Goal: Information Seeking & Learning: Learn about a topic

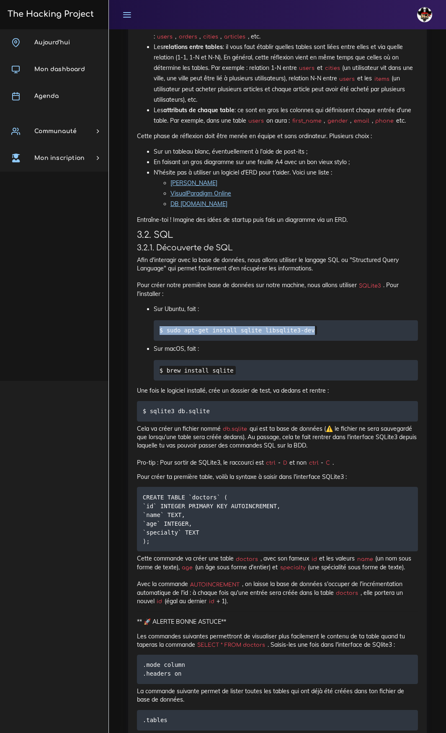
scroll to position [3086, 0]
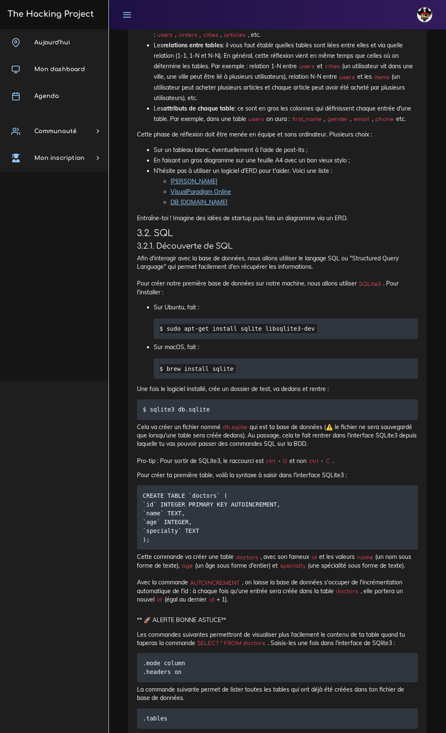
click at [237, 360] on li "Sur macOS, fait : $ brew install sqlite" at bounding box center [286, 360] width 264 height 37
drag, startPoint x: 331, startPoint y: 334, endPoint x: 159, endPoint y: 337, distance: 172.1
click at [160, 336] on pre "$ sudo apt-get install sqlite libsqlite3-dev" at bounding box center [286, 329] width 264 height 21
copy code "$ sudo apt-get install sqlite libsqlite3-dev"
drag, startPoint x: 191, startPoint y: 411, endPoint x: 134, endPoint y: 409, distance: 57.0
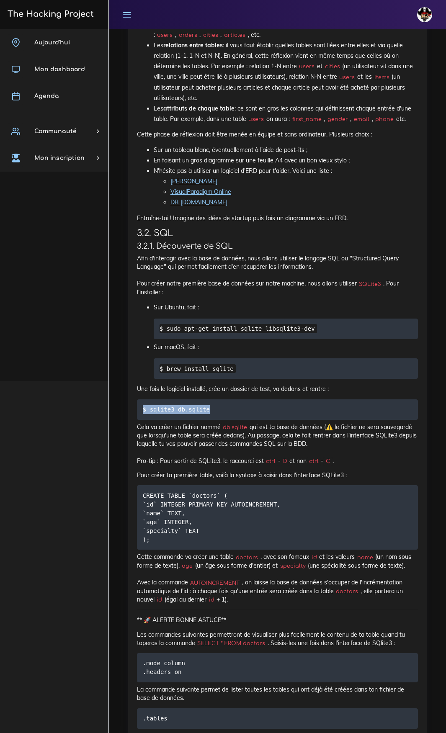
click at [135, 381] on div "SQL pour débutants Aujourd'hui nous allons découvrir les bases de données et SQ…" at bounding box center [277, 526] width 298 height 3140
copy code "$ sqlite3 db.sqlite"
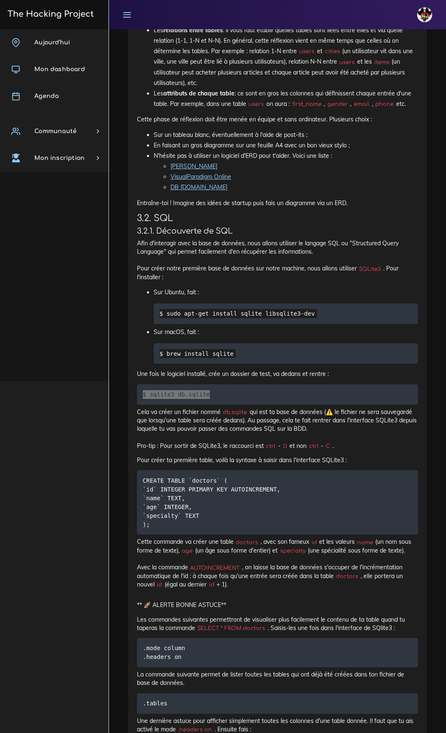
scroll to position [3128, 0]
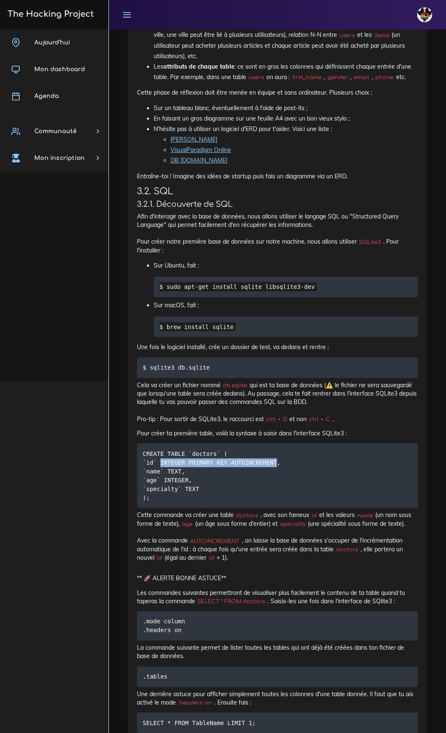
drag, startPoint x: 159, startPoint y: 465, endPoint x: 267, endPoint y: 466, distance: 108.0
click at [267, 381] on code "CREATE TABLE `doctors` ( `id` INTEGER PRIMARY KEY AUTOINCREMENT, `name` TEXT, `…" at bounding box center [213, 475] width 141 height 53
copy code "INTEGER PRIMARY KEY AUTOINCREMENT"
drag, startPoint x: 170, startPoint y: 474, endPoint x: 140, endPoint y: 475, distance: 30.6
click at [140, 381] on pre "CREATE TABLE `doctors` ( `id` INTEGER PRIMARY KEY AUTOINCREMENT, `name` TEXT, `…" at bounding box center [277, 475] width 281 height 64
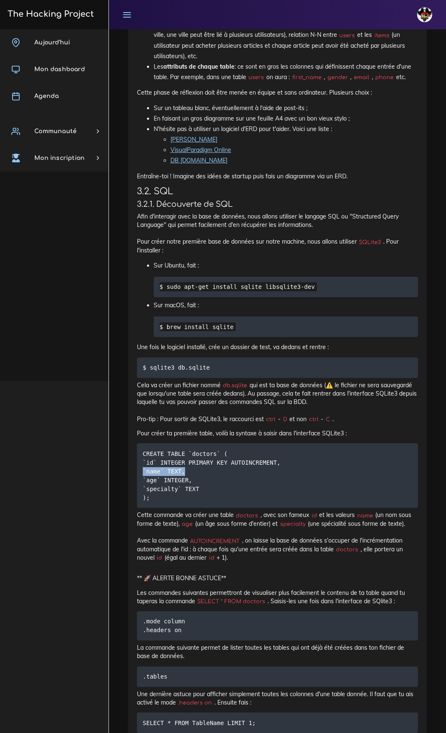
copy code "`name` TEXT,"
drag, startPoint x: 203, startPoint y: 483, endPoint x: 142, endPoint y: 484, distance: 61.5
click at [142, 381] on pre "CREATE TABLE `doctors` ( `id` INTEGER PRIMARY KEY AUTOINCREMENT, `name` TEXT, `…" at bounding box center [277, 475] width 281 height 64
copy code "`age` INTEGER,"
drag, startPoint x: 191, startPoint y: 494, endPoint x: 142, endPoint y: 494, distance: 49.0
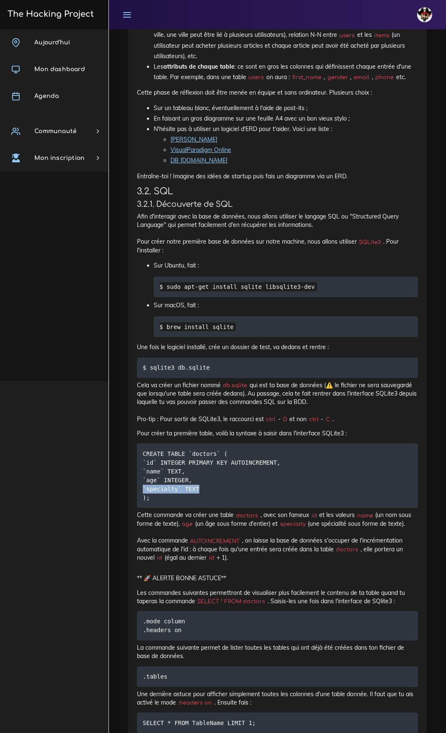
click at [142, 381] on pre "CREATE TABLE `doctors` ( `id` INTEGER PRIMARY KEY AUTOINCREMENT, `name` TEXT, `…" at bounding box center [277, 475] width 281 height 64
copy code "`specialty` TEXT"
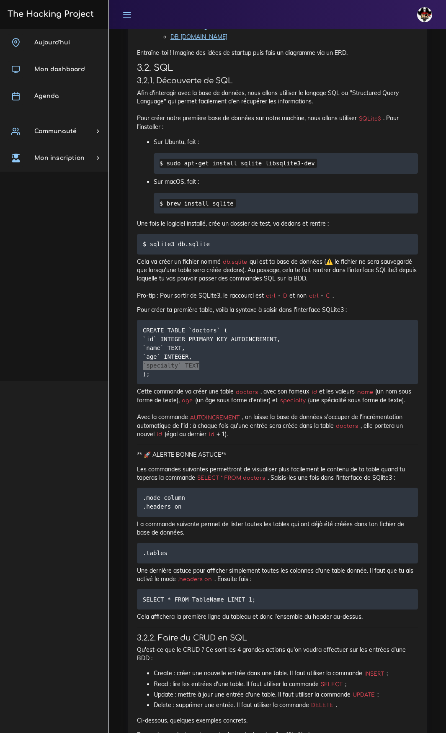
scroll to position [3253, 0]
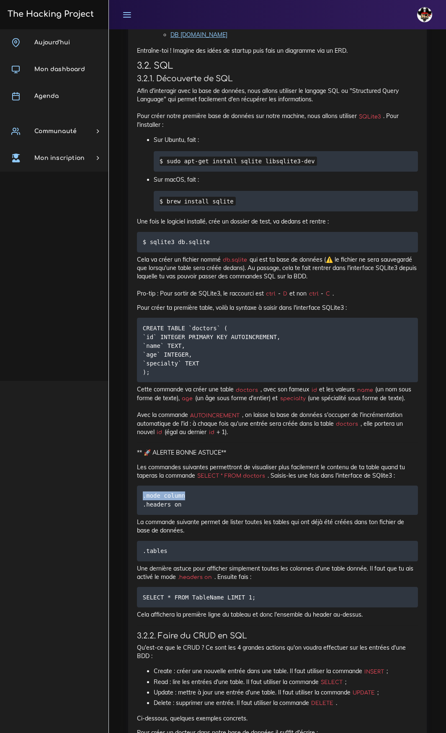
drag, startPoint x: 190, startPoint y: 497, endPoint x: 134, endPoint y: 498, distance: 56.1
click at [134, 381] on div "SQL pour débutants Aujourd'hui nous allons découvrir les bases de données et SQ…" at bounding box center [277, 358] width 298 height 3140
copy code ".mode column"
drag, startPoint x: 177, startPoint y: 507, endPoint x: 143, endPoint y: 509, distance: 33.9
click at [143, 381] on pre ".mode column .headers on" at bounding box center [277, 500] width 281 height 29
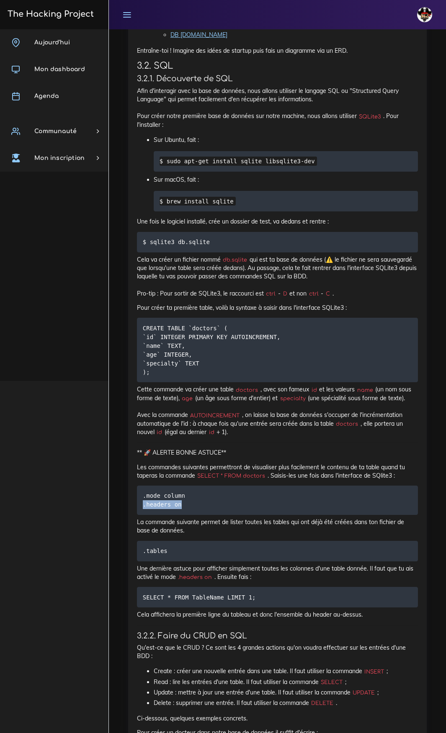
copy code ".headers on"
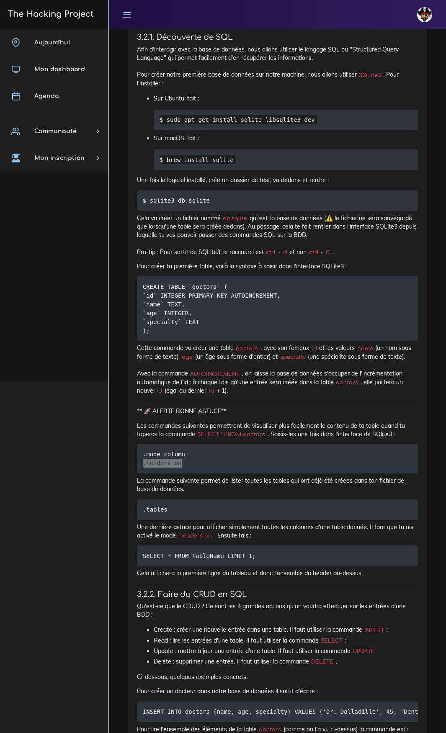
scroll to position [3295, 0]
drag, startPoint x: 267, startPoint y: 557, endPoint x: 139, endPoint y: 561, distance: 127.3
click at [139, 381] on pre "SELECT * FROM TableName LIMIT 1;" at bounding box center [277, 555] width 281 height 21
copy code "SELECT * FROM TableName LIMIT 1;"
drag, startPoint x: 200, startPoint y: 437, endPoint x: 265, endPoint y: 437, distance: 65.7
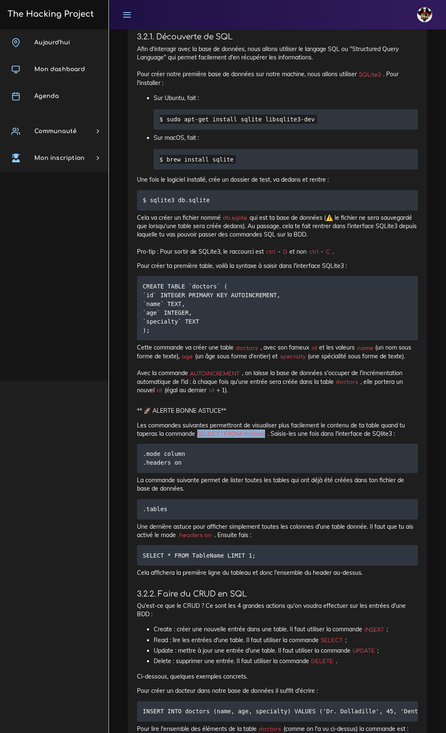
click at [265, 381] on code "SELECT * FROM doctors" at bounding box center [231, 434] width 72 height 8
copy code "SELECT * FROM doctors"
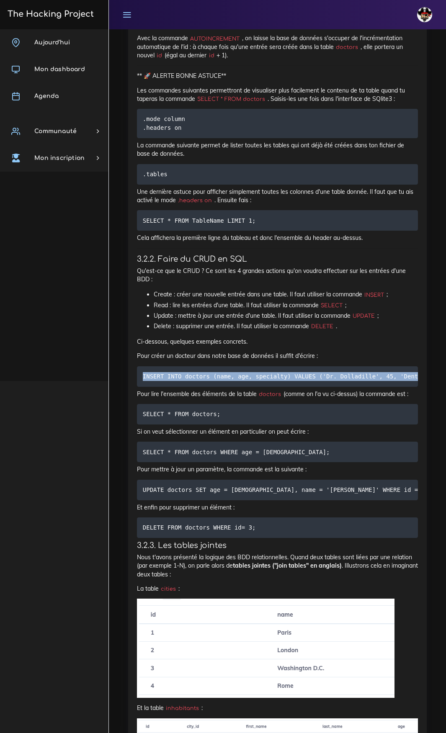
scroll to position [0, 4]
drag, startPoint x: 143, startPoint y: 381, endPoint x: 423, endPoint y: 383, distance: 279.6
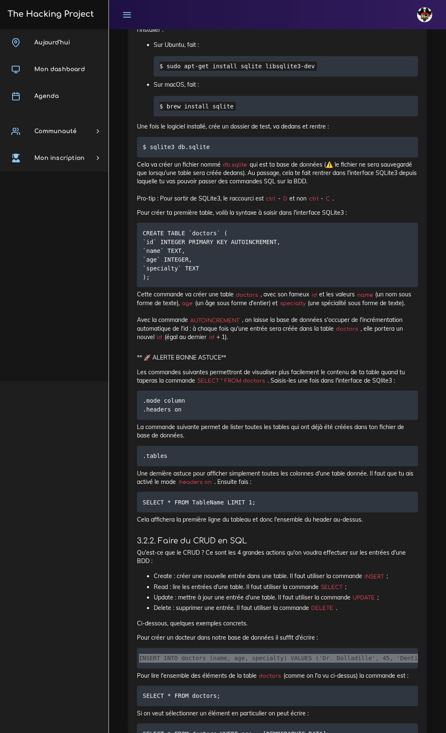
scroll to position [3337, 0]
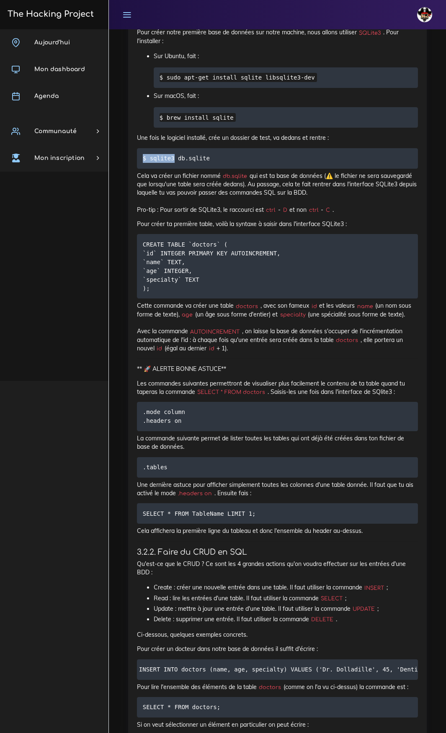
drag, startPoint x: 172, startPoint y: 163, endPoint x: 118, endPoint y: 165, distance: 53.2
click at [122, 165] on div "Ressource : SQL pour débutants SQL pour débutants Aujourd'hui nous allons décou…" at bounding box center [277, 261] width 311 height 3187
click at [226, 165] on pre "$ sqlite3 db.sqlite" at bounding box center [277, 158] width 281 height 21
drag, startPoint x: 166, startPoint y: 161, endPoint x: 126, endPoint y: 161, distance: 40.2
click at [131, 161] on div "SQL pour débutants Aujourd'hui nous allons découvrir les bases de données et SQ…" at bounding box center [277, 274] width 298 height 3140
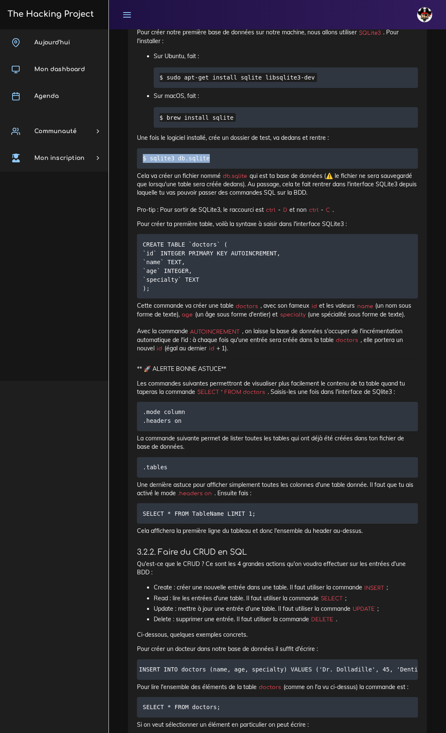
click at [247, 162] on pre "$ sqlite3 db.sqlite" at bounding box center [277, 158] width 281 height 21
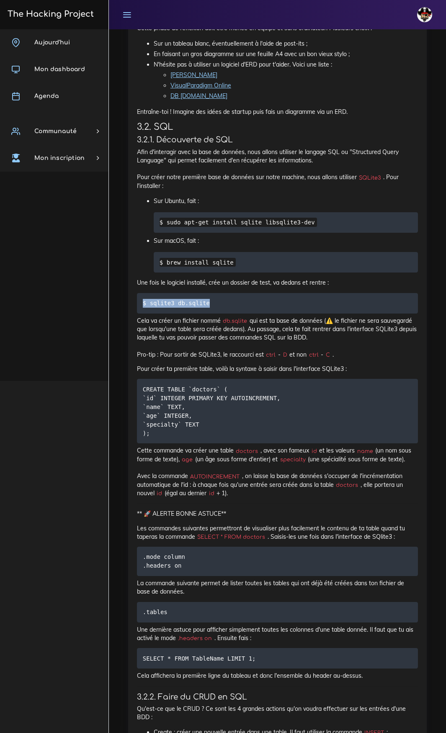
scroll to position [3157, 0]
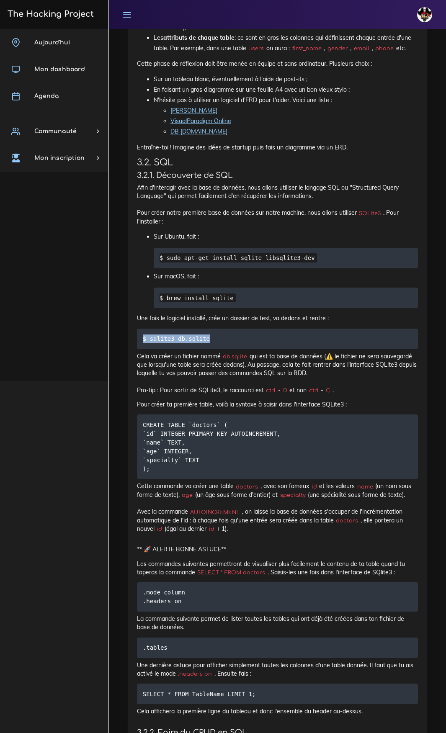
click at [213, 340] on pre "$ sqlite3 db.sqlite" at bounding box center [277, 339] width 281 height 21
drag, startPoint x: 216, startPoint y: 342, endPoint x: 141, endPoint y: 339, distance: 75.4
click at [141, 339] on pre "$ sqlite3 db.sqlite" at bounding box center [277, 339] width 281 height 21
drag, startPoint x: 224, startPoint y: 429, endPoint x: 140, endPoint y: 427, distance: 83.8
click at [140, 381] on pre "CREATE TABLE `doctors` ( `id` INTEGER PRIMARY KEY AUTOINCREMENT, `name` TEXT, `…" at bounding box center [277, 446] width 281 height 64
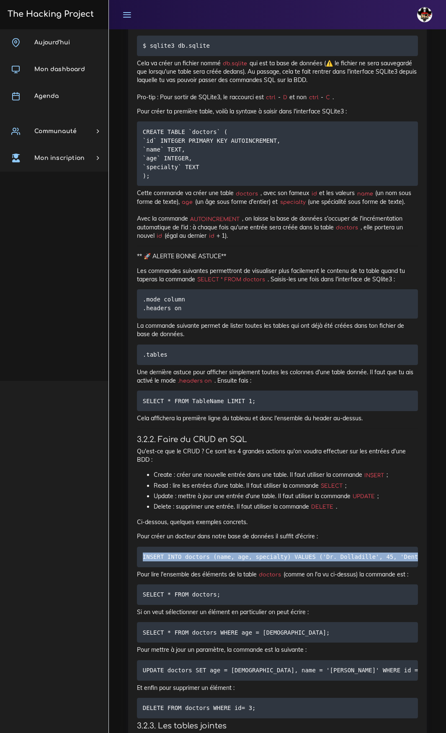
scroll to position [0, 4]
drag, startPoint x: 139, startPoint y: 561, endPoint x: 437, endPoint y: 554, distance: 298.1
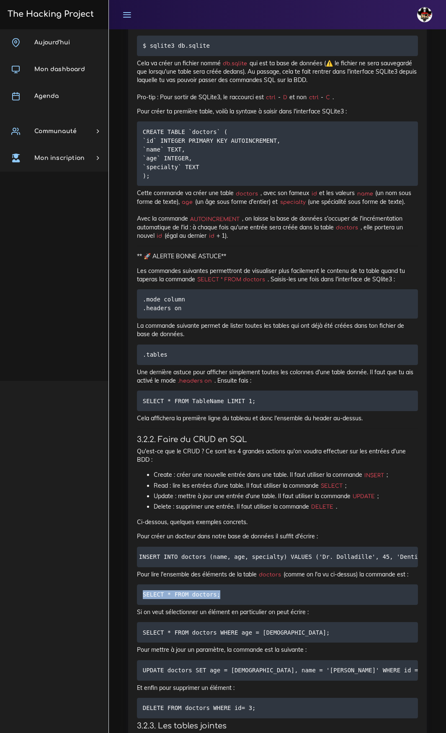
drag, startPoint x: 238, startPoint y: 608, endPoint x: 130, endPoint y: 606, distance: 108.0
click at [130, 381] on div "SQL pour débutants Aujourd'hui nous allons découvrir les bases de données et SQ…" at bounding box center [277, 162] width 298 height 3140
drag, startPoint x: 285, startPoint y: 640, endPoint x: 166, endPoint y: 640, distance: 119.3
click at [136, 381] on div "SQL pour débutants Aujourd'hui nous allons découvrir les bases de données et SQ…" at bounding box center [277, 162] width 298 height 3140
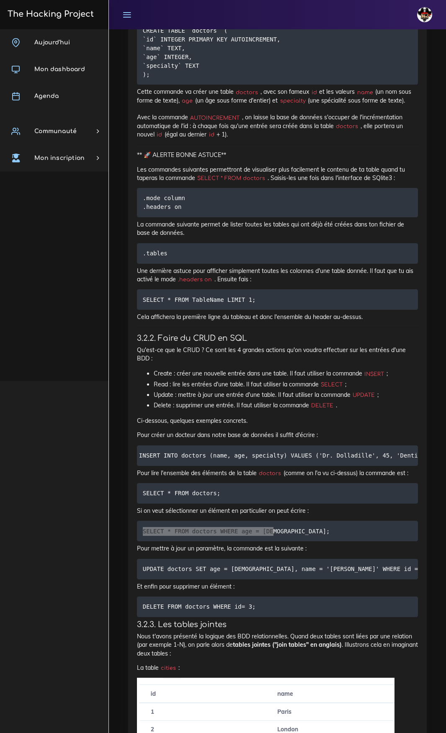
scroll to position [3575, 0]
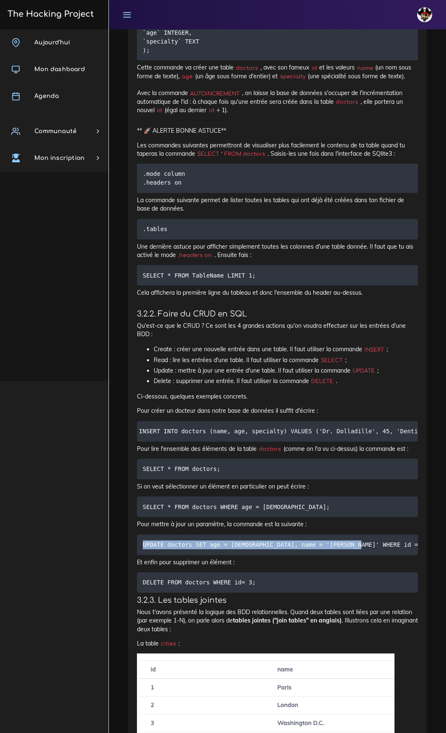
drag, startPoint x: 354, startPoint y: 553, endPoint x: 137, endPoint y: 553, distance: 216.8
click at [137, 381] on pre "UPDATE doctors SET age = 40, name = 'John Smith' WHERE id = 3;" at bounding box center [277, 545] width 281 height 21
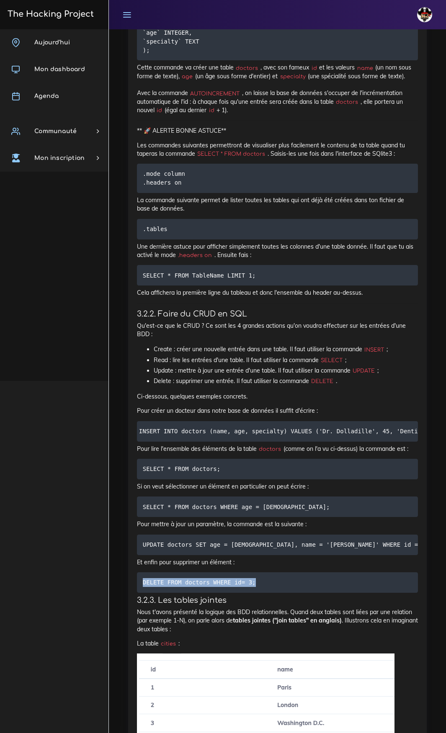
drag, startPoint x: 263, startPoint y: 594, endPoint x: 143, endPoint y: 585, distance: 120.8
click at [137, 381] on pre "DELETE FROM doctors WHERE id= 3;" at bounding box center [277, 582] width 281 height 21
drag, startPoint x: 232, startPoint y: 478, endPoint x: 117, endPoint y: 482, distance: 115.2
drag, startPoint x: 262, startPoint y: 590, endPoint x: 128, endPoint y: 594, distance: 134.0
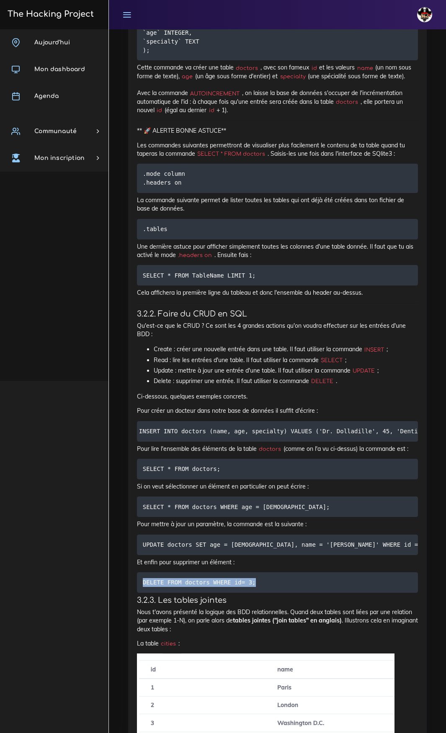
click at [128, 381] on div "SQL pour débutants Aujourd'hui nous allons découvrir les bases de données et SQ…" at bounding box center [277, 36] width 298 height 3140
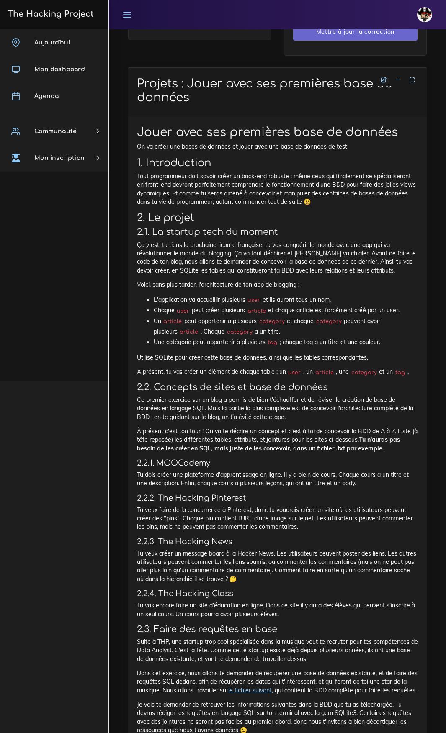
scroll to position [963, 0]
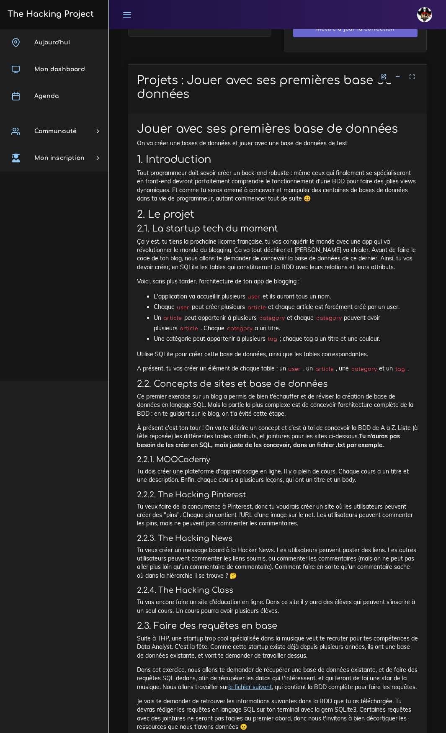
click at [126, 14] on icon at bounding box center [126, 14] width 9 height 9
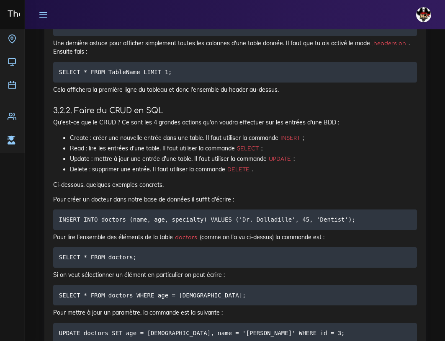
scroll to position [3433, 0]
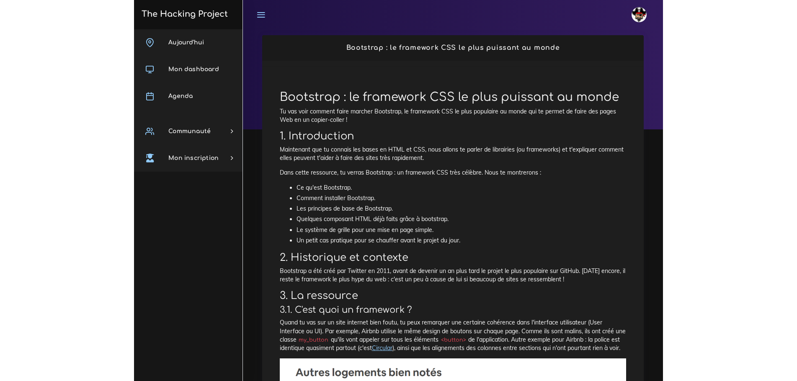
scroll to position [42, 0]
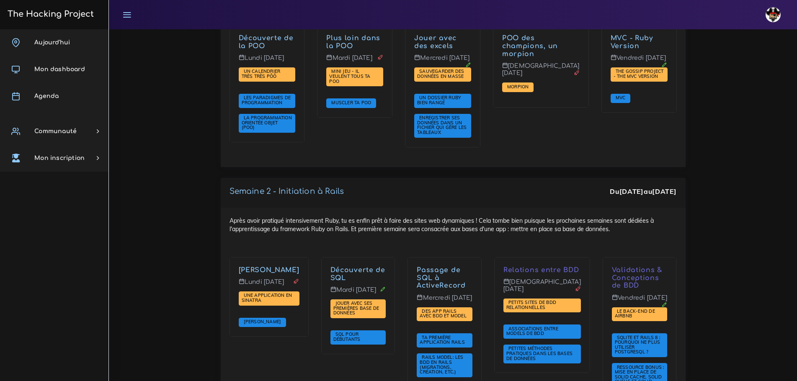
scroll to position [1298, 0]
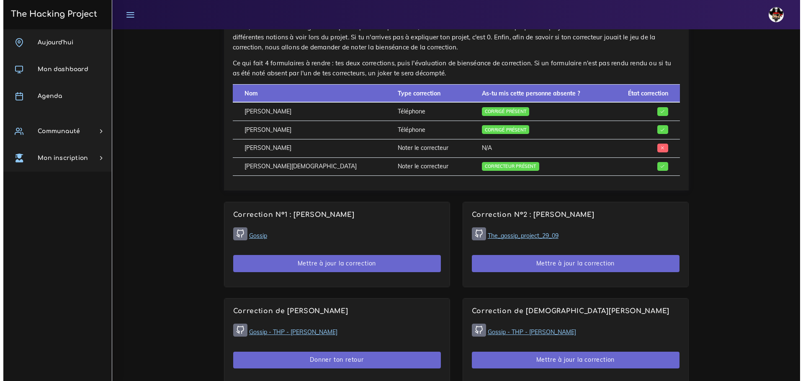
scroll to position [544, 0]
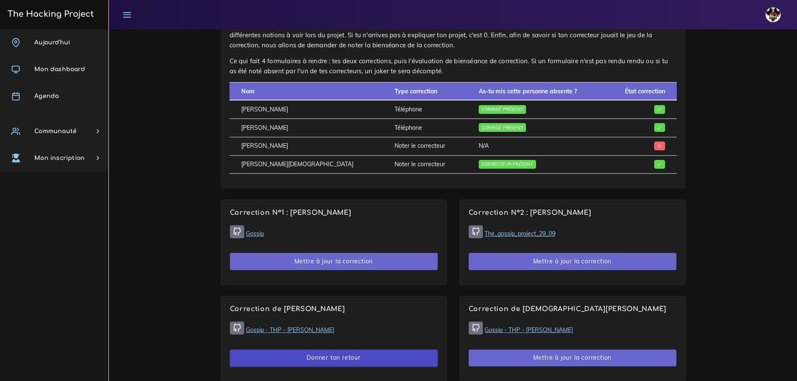
click at [384, 350] on button "Donner ton retour" at bounding box center [334, 358] width 208 height 17
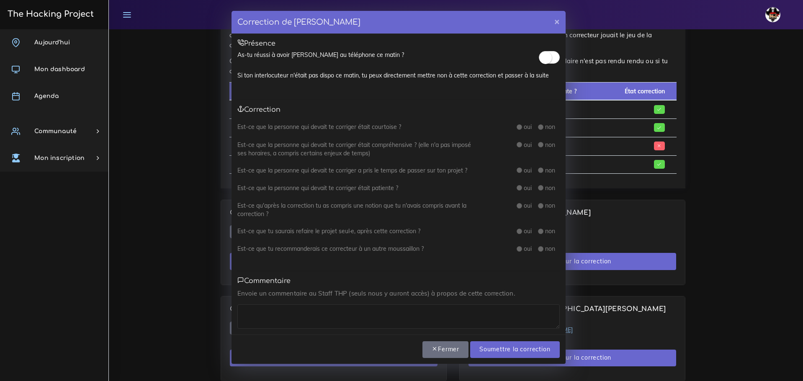
click at [545, 55] on small at bounding box center [545, 57] width 13 height 13
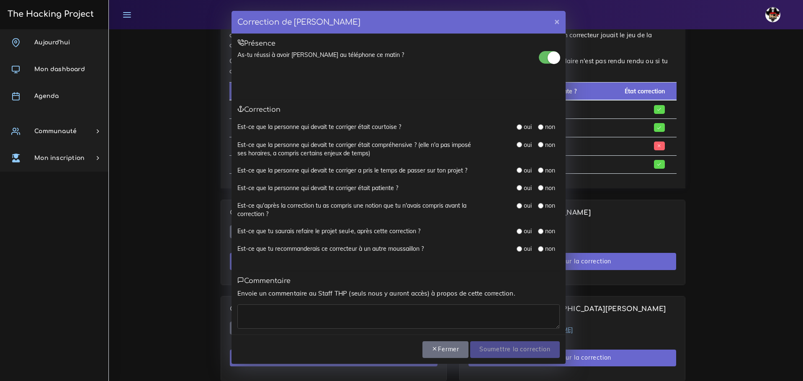
click at [522, 128] on input "radio" at bounding box center [519, 126] width 5 height 5
radio input "true"
click at [522, 144] on div "oui" at bounding box center [524, 145] width 15 height 8
click at [525, 170] on label "oui" at bounding box center [528, 170] width 8 height 8
click at [525, 187] on label "oui" at bounding box center [528, 188] width 8 height 8
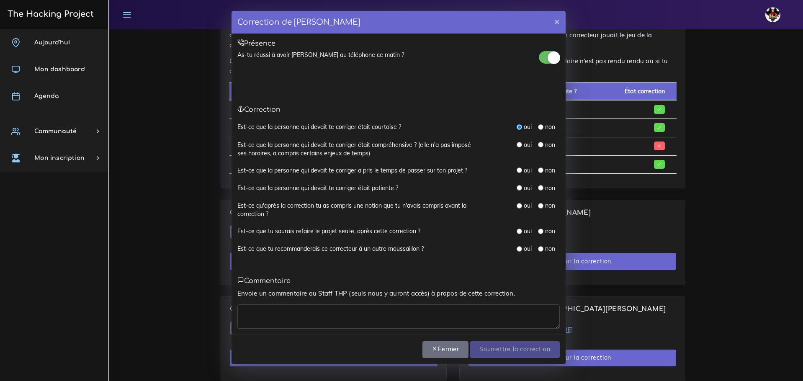
click at [520, 167] on input "radio" at bounding box center [519, 169] width 5 height 5
radio input "true"
click at [517, 144] on input "radio" at bounding box center [519, 144] width 5 height 5
radio input "true"
click at [518, 188] on input "radio" at bounding box center [519, 187] width 5 height 5
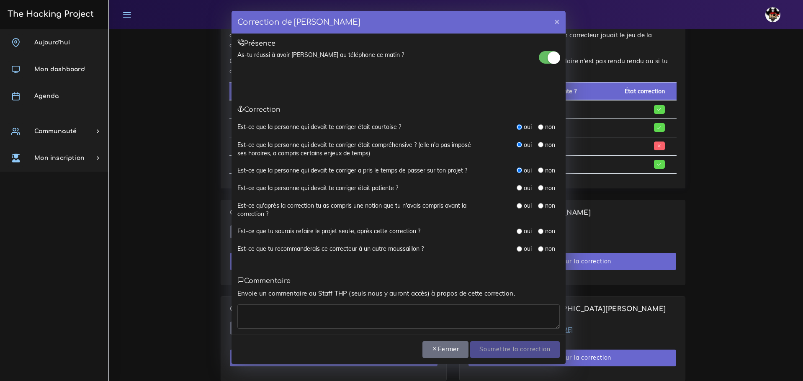
radio input "true"
click at [520, 206] on input "radio" at bounding box center [519, 205] width 5 height 5
radio input "true"
click at [519, 231] on input "radio" at bounding box center [519, 231] width 5 height 5
radio input "true"
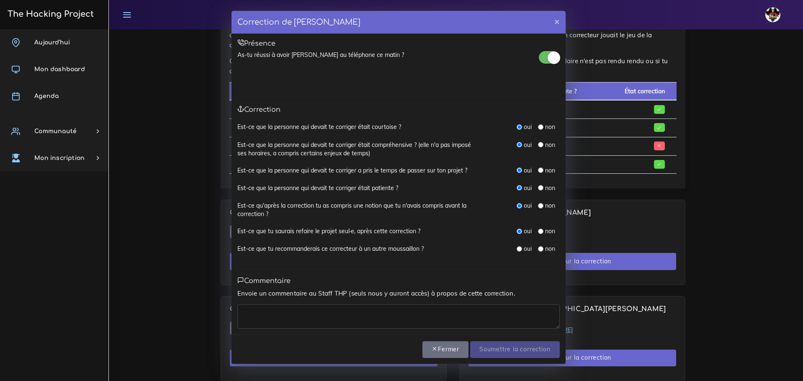
click at [518, 249] on input "radio" at bounding box center [519, 248] width 5 height 5
radio input "true"
click at [420, 311] on textarea at bounding box center [398, 316] width 322 height 24
click at [337, 312] on textarea "Très bonne correction qui m'a permit de mieux comprendre certains trucs" at bounding box center [398, 316] width 322 height 24
click at [0, 0] on lt-span "permi s" at bounding box center [0, 0] width 0 height 0
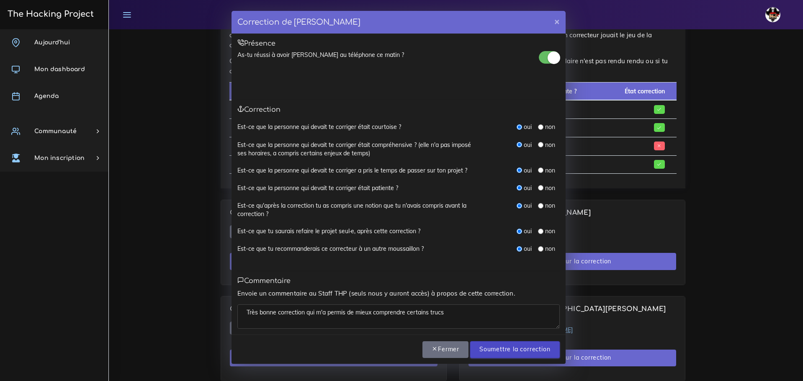
type textarea "Très bonne correction qui m'a permis de mieux comprendre certains trucs"
click at [511, 348] on input "Soumettre la correction" at bounding box center [514, 349] width 89 height 17
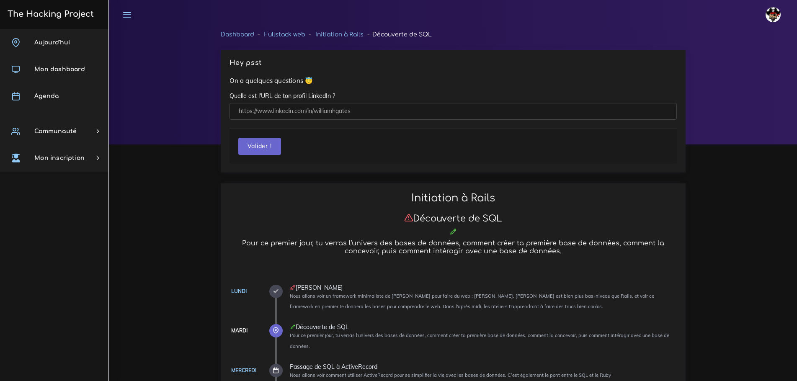
scroll to position [544, 0]
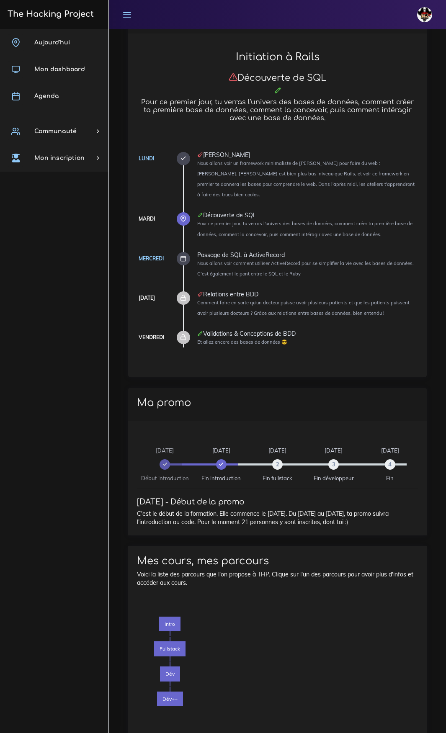
scroll to position [307, 0]
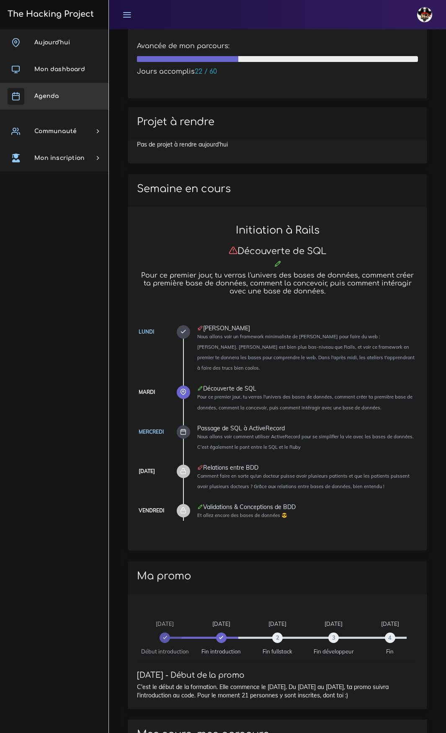
click at [44, 96] on span "Agenda" at bounding box center [46, 96] width 24 height 6
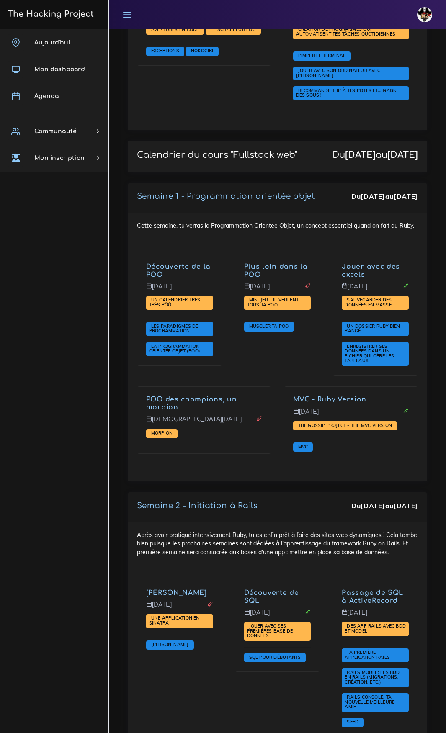
scroll to position [1591, 0]
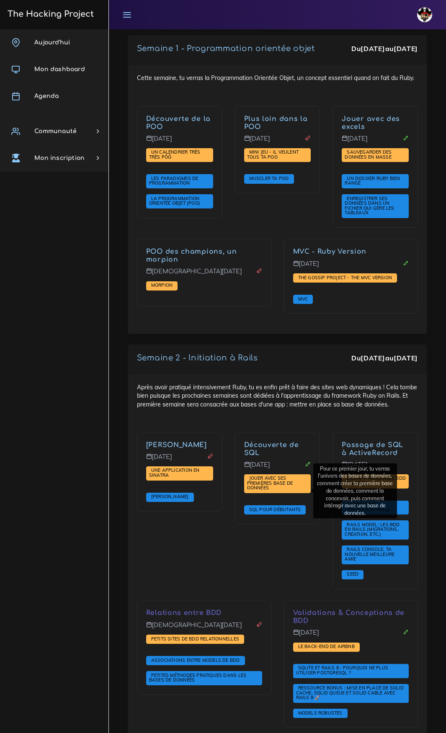
click at [252, 457] on link "Découverte de SQL" at bounding box center [271, 448] width 55 height 15
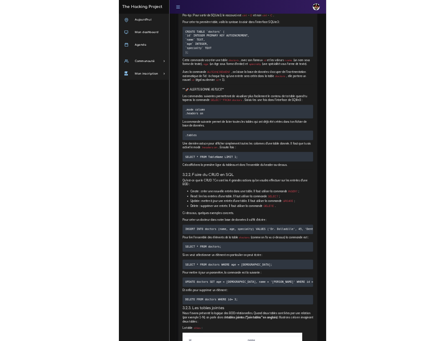
scroll to position [3516, 0]
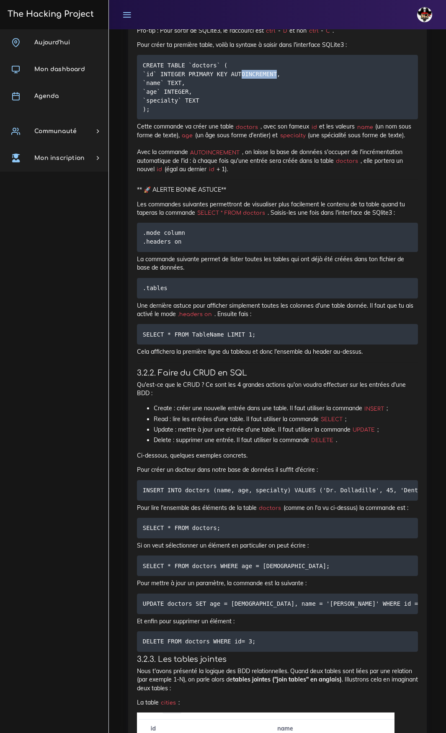
drag, startPoint x: 234, startPoint y: 76, endPoint x: 264, endPoint y: 77, distance: 29.3
click at [264, 77] on code "CREATE TABLE `doctors` ( `id` INTEGER PRIMARY KEY AUTOINCREMENT, `name` TEXT, `…" at bounding box center [213, 87] width 141 height 53
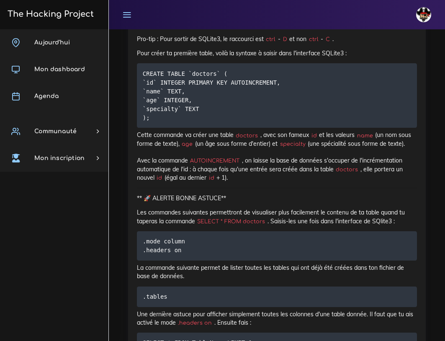
drag, startPoint x: 220, startPoint y: 64, endPoint x: 228, endPoint y: 67, distance: 8.5
click at [220, 64] on pre "CREATE TABLE `doctors` ( `id` INTEGER PRIMARY KEY AUTOINCREMENT, `name` TEXT, `…" at bounding box center [277, 95] width 280 height 64
drag, startPoint x: 228, startPoint y: 70, endPoint x: 136, endPoint y: 73, distance: 91.7
click at [137, 73] on pre "CREATE TABLE `doctors` ( `id` INTEGER PRIMARY KEY AUTOINCREMENT, `name` TEXT, `…" at bounding box center [277, 95] width 280 height 64
click at [234, 65] on pre "CREATE TABLE `doctors` ( `id` INTEGER PRIMARY KEY AUTOINCREMENT, `name` TEXT, `…" at bounding box center [277, 95] width 280 height 64
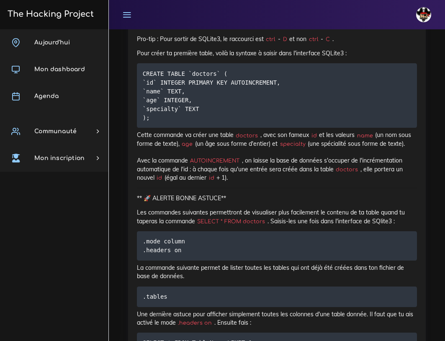
click at [155, 71] on code "CREATE TABLE `doctors` ( `id` INTEGER PRIMARY KEY AUTOINCREMENT, `name` TEXT, `…" at bounding box center [213, 95] width 141 height 53
drag, startPoint x: 143, startPoint y: 67, endPoint x: 220, endPoint y: 66, distance: 77.4
click at [220, 66] on pre "CREATE TABLE `doctors` ( `id` INTEGER PRIMARY KEY AUTOINCREMENT, `name` TEXT, `…" at bounding box center [277, 95] width 280 height 64
copy code "CREATE TABLE `doctors` ("
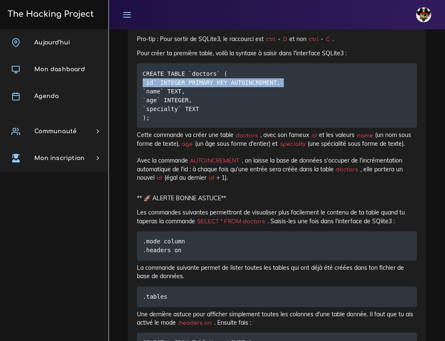
drag, startPoint x: 141, startPoint y: 76, endPoint x: 270, endPoint y: 79, distance: 129.4
click at [270, 79] on pre "CREATE TABLE `doctors` ( `id` INTEGER PRIMARY KEY AUTOINCREMENT, `name` TEXT, `…" at bounding box center [277, 95] width 280 height 64
copy code "`id` INTEGER PRIMARY KEY AUTOINCREMENT,"
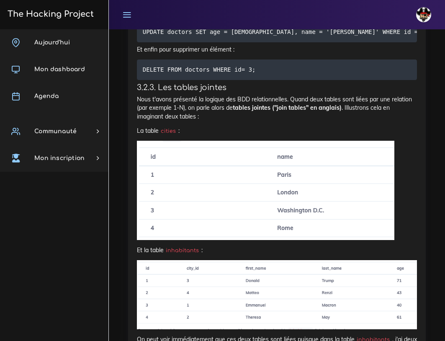
scroll to position [4102, 0]
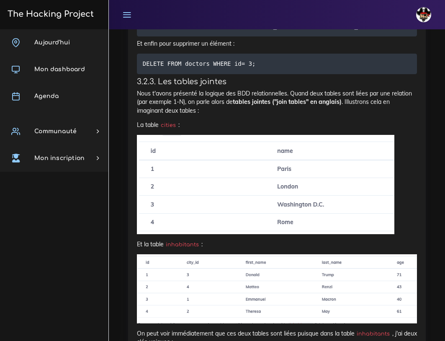
click at [129, 14] on icon at bounding box center [126, 14] width 9 height 9
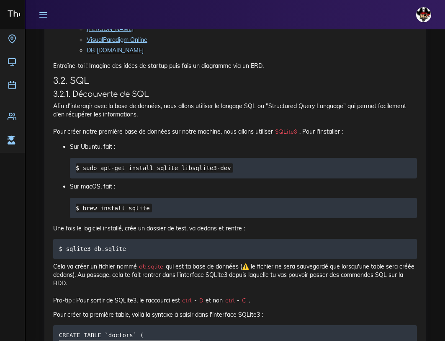
scroll to position [3014, 0]
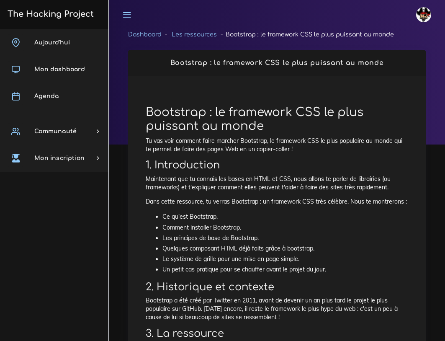
scroll to position [42, 0]
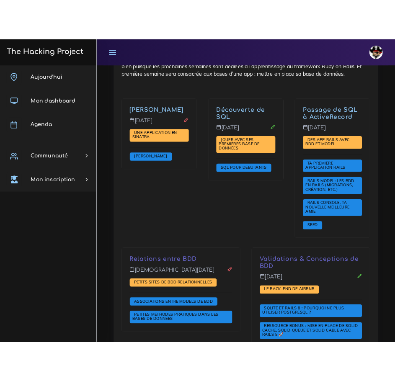
scroll to position [1926, 0]
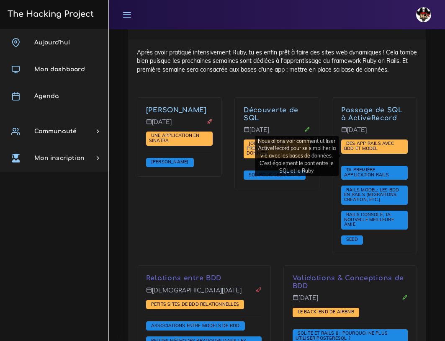
click at [371, 122] on link "Passage de SQL à ActiveRecord" at bounding box center [372, 113] width 62 height 15
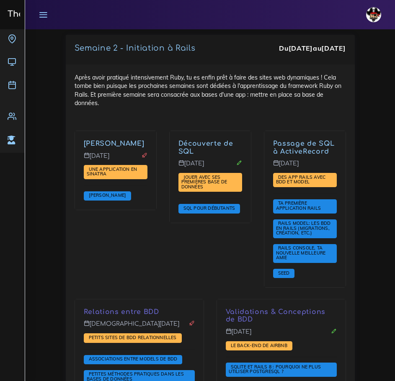
scroll to position [1987, 0]
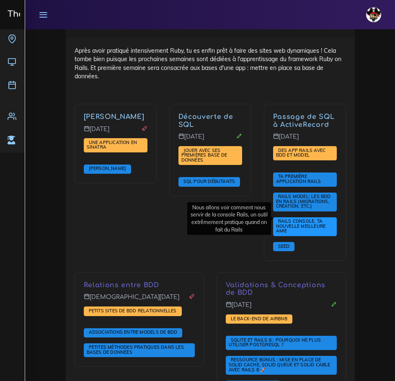
click at [306, 218] on span "Rails Console, ta nouvelle meilleure amie" at bounding box center [301, 225] width 50 height 15
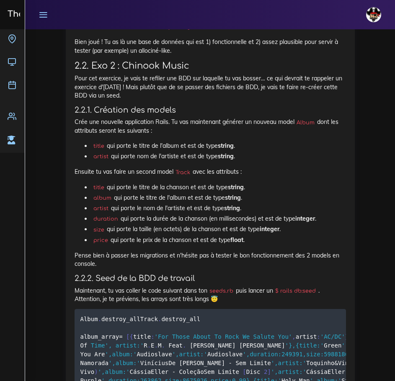
scroll to position [1549, 0]
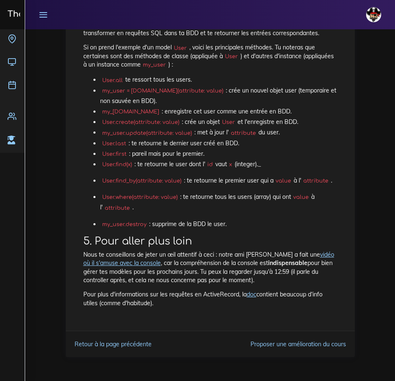
scroll to position [1758, 0]
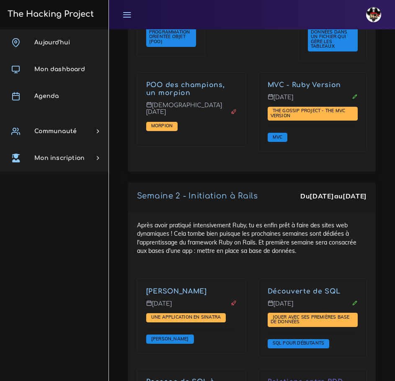
scroll to position [1987, 0]
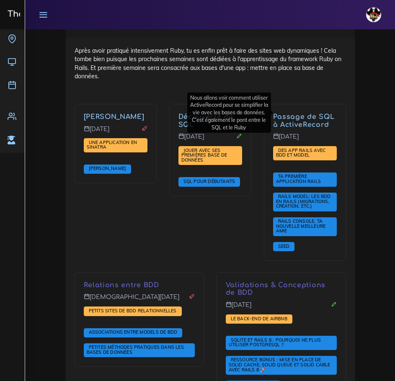
click at [314, 113] on link "Passage de SQL à ActiveRecord" at bounding box center [304, 120] width 62 height 15
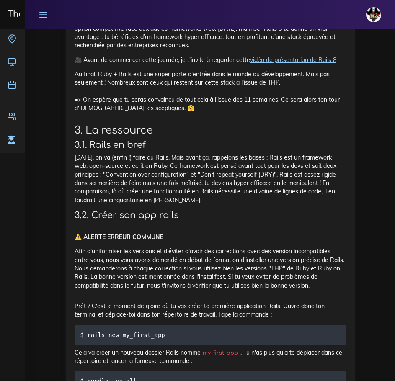
scroll to position [3223, 0]
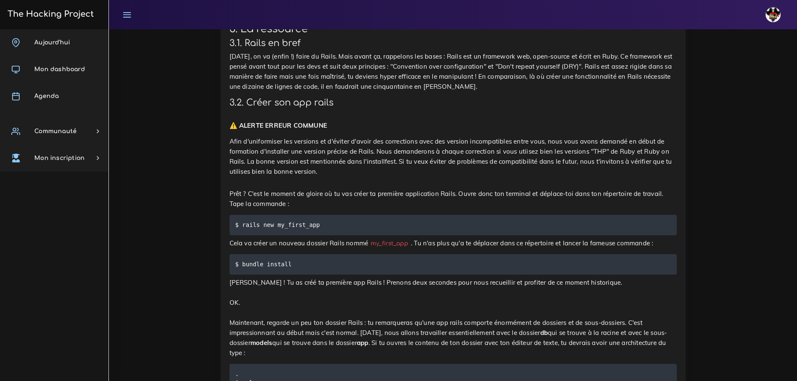
scroll to position [2888, 0]
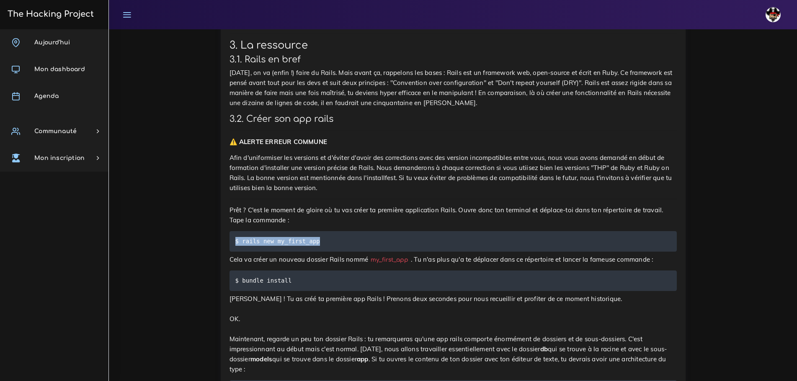
drag, startPoint x: 334, startPoint y: 160, endPoint x: 211, endPoint y: 157, distance: 123.1
copy code "$ rails new my_first_app"
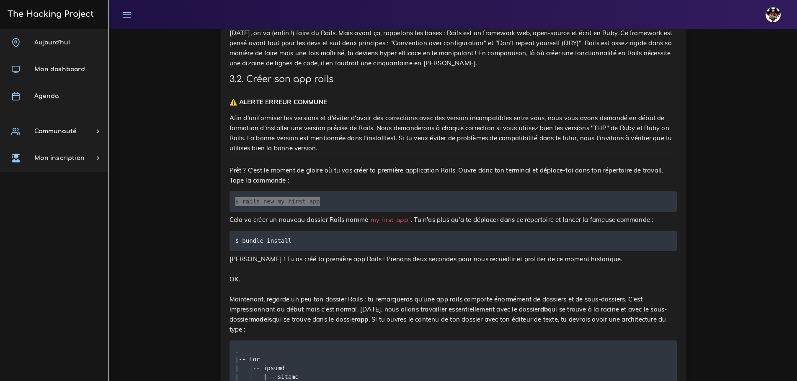
scroll to position [2930, 0]
drag, startPoint x: 189, startPoint y: 195, endPoint x: 193, endPoint y: 198, distance: 5.4
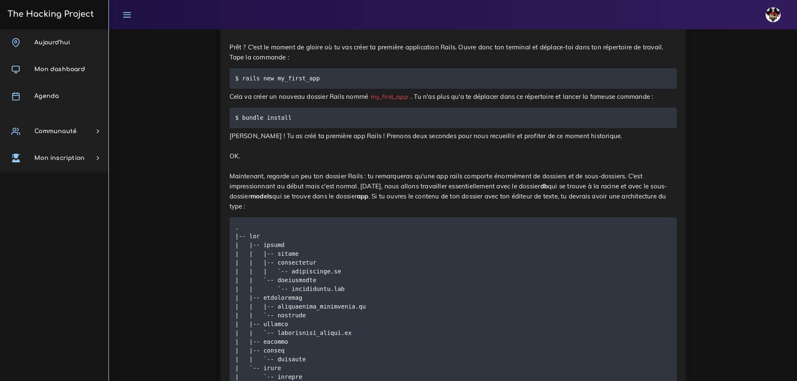
scroll to position [3056, 0]
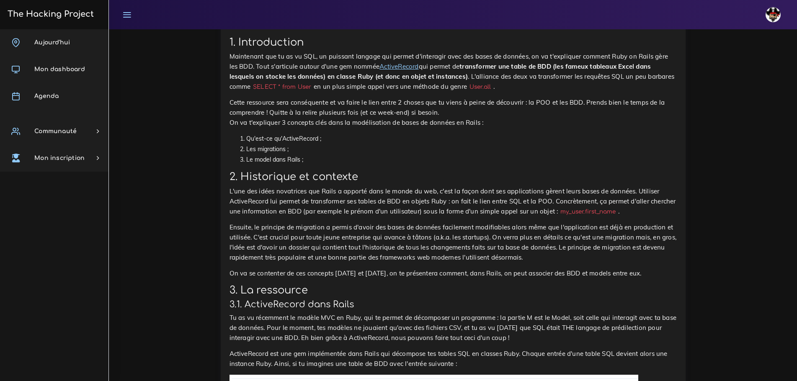
scroll to position [4270, 0]
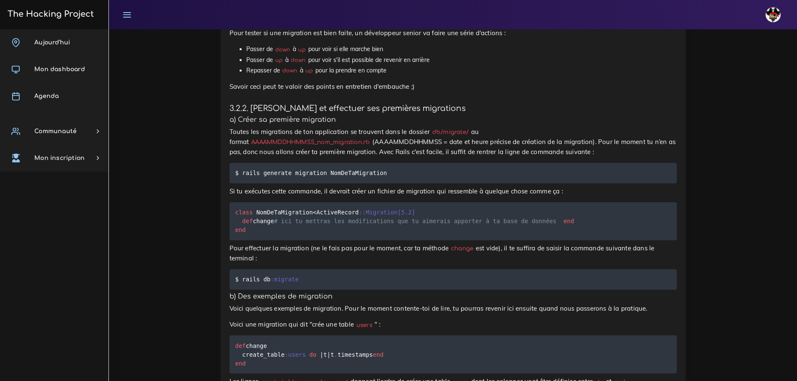
scroll to position [5567, 0]
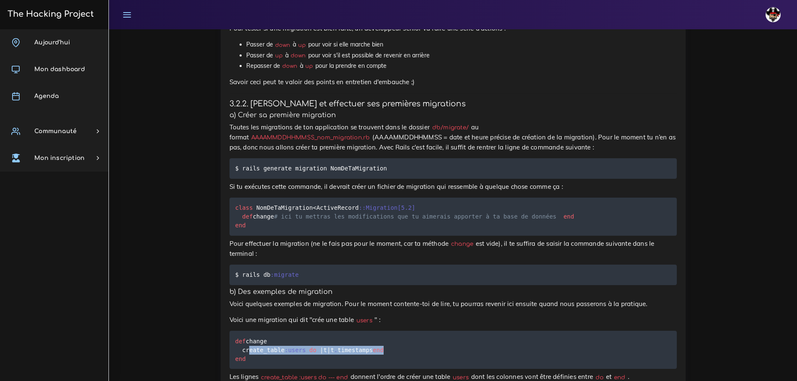
drag, startPoint x: 260, startPoint y: 137, endPoint x: 244, endPoint y: 116, distance: 26.4
click at [244, 331] on pre "def change create_table :users do | t | t . timestamps end end" at bounding box center [452, 350] width 447 height 38
copy code "reate_table :users do | t | t . timestamps end"
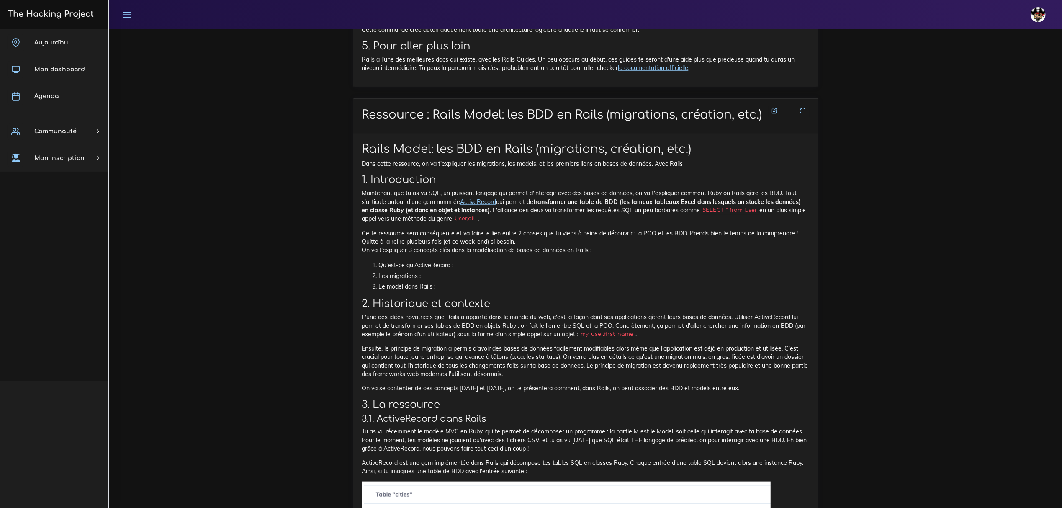
scroll to position [3928, 0]
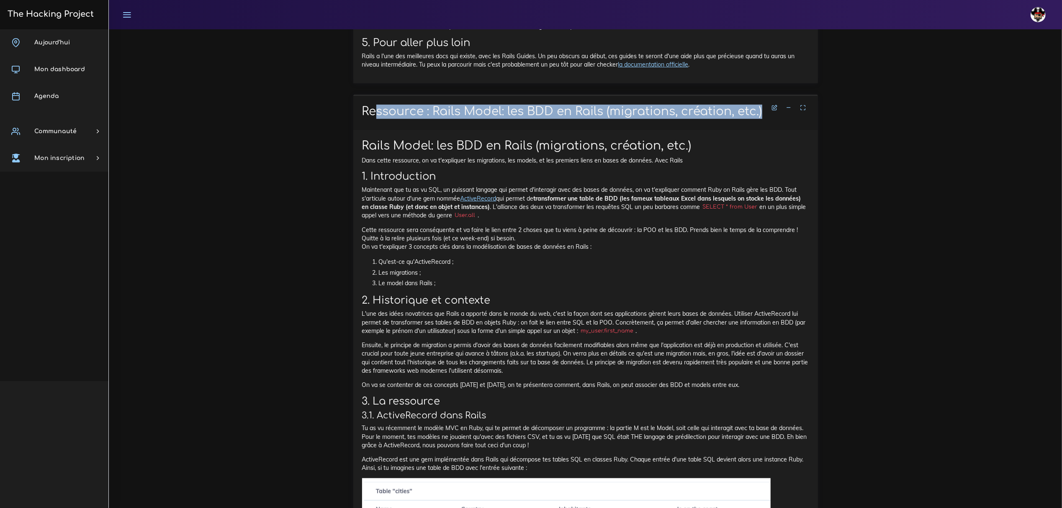
drag, startPoint x: 370, startPoint y: 198, endPoint x: 760, endPoint y: 205, distance: 390.2
click at [394, 119] on h1 "Ressource : Rails Model: les BDD en Rails (migrations, création, etc.)" at bounding box center [585, 112] width 447 height 14
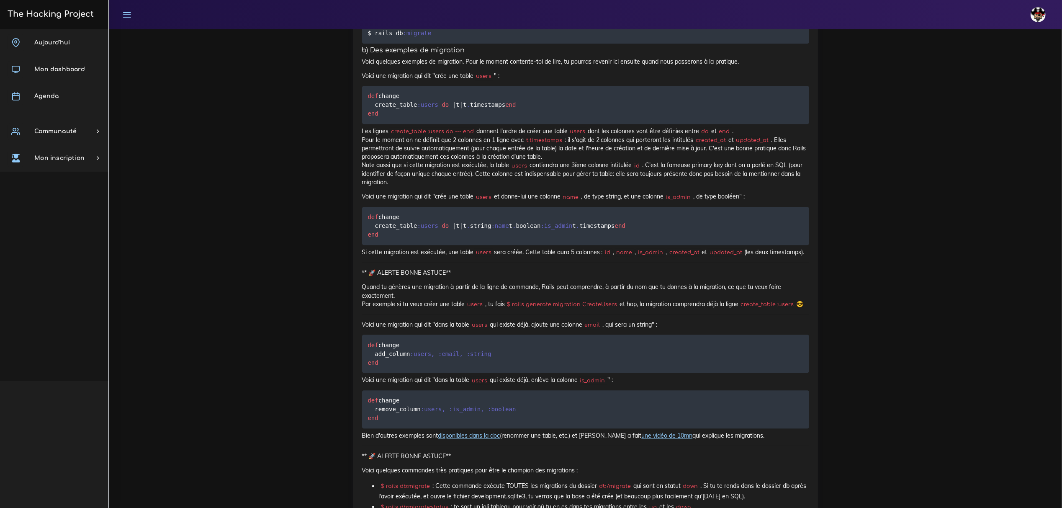
scroll to position [5491, 0]
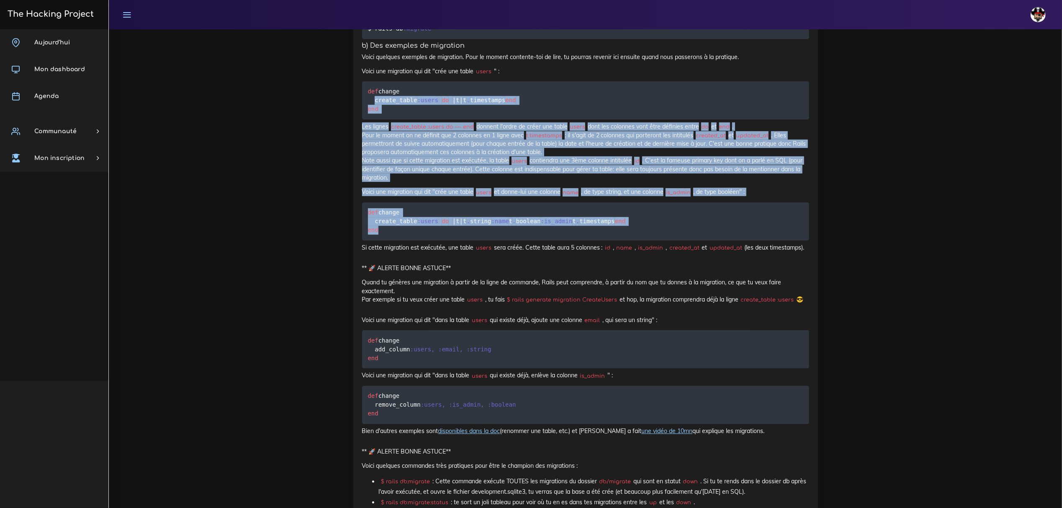
drag, startPoint x: 537, startPoint y: 378, endPoint x: 370, endPoint y: 203, distance: 240.7
click at [371, 205] on div "Rails Model: les BDD en Rails (migrations, création, etc.) Dans cette ressource…" at bounding box center [585, 293] width 447 height 3434
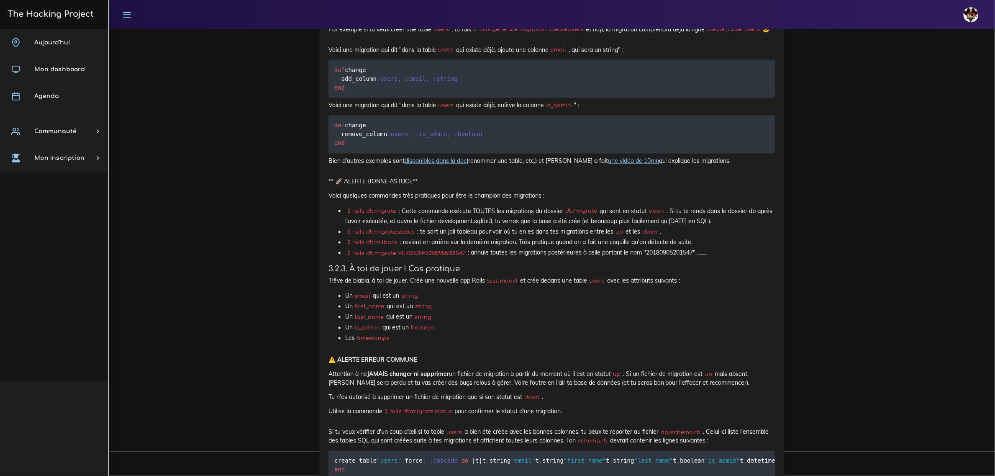
scroll to position [5763, 0]
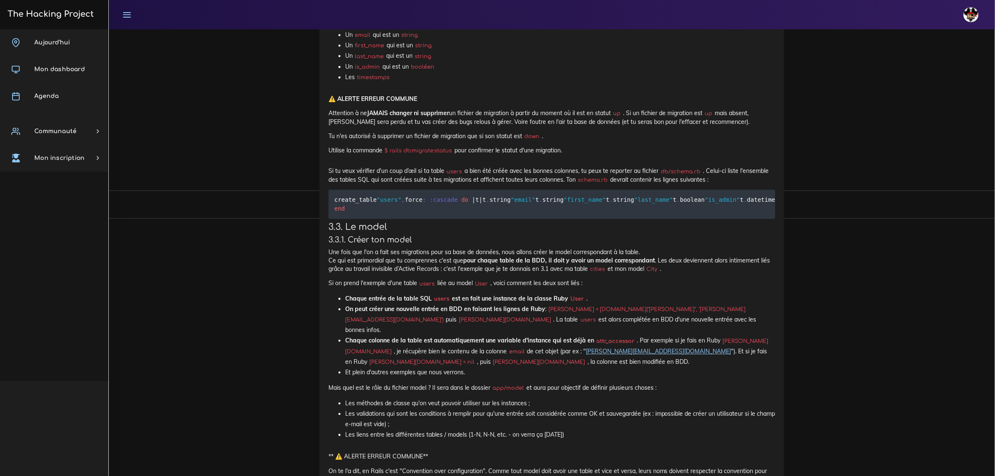
scroll to position [6025, 0]
drag, startPoint x: 334, startPoint y: 359, endPoint x: 481, endPoint y: 359, distance: 146.9
click at [394, 216] on pre "create_table "users" , force : :cascade do | t | t . string "email" t . string …" at bounding box center [552, 201] width 447 height 29
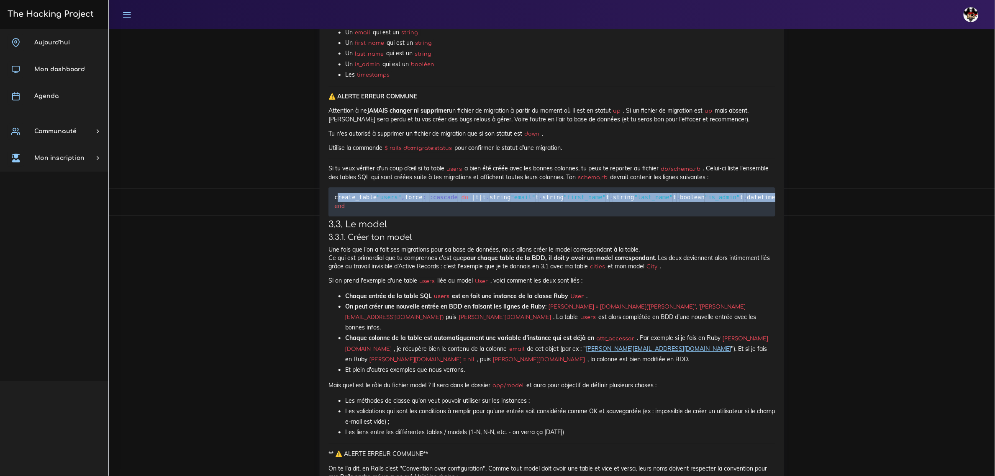
drag, startPoint x: 465, startPoint y: 411, endPoint x: 337, endPoint y: 350, distance: 141.5
click at [394, 201] on span ""updated_at"" at bounding box center [917, 197] width 42 height 7
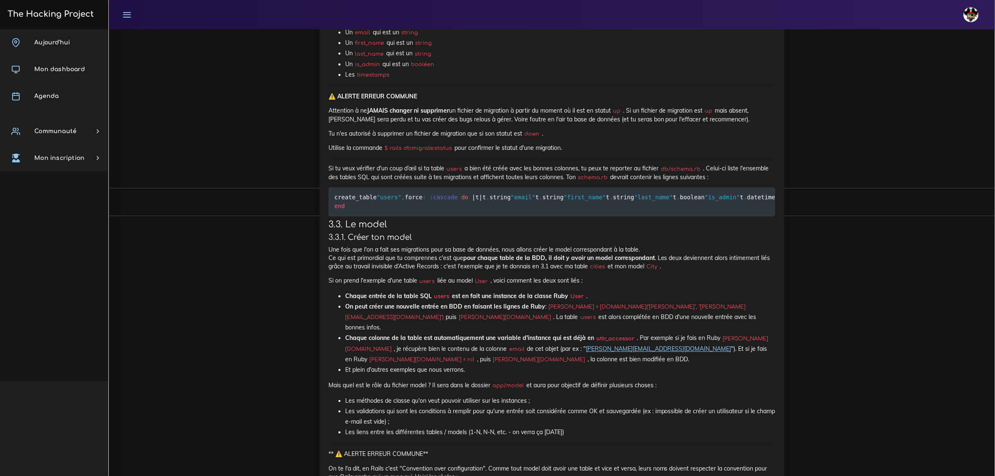
click at [363, 216] on pre "create_table "users" , force : :cascade do | t | t . string "email" t . string …" at bounding box center [552, 201] width 447 height 29
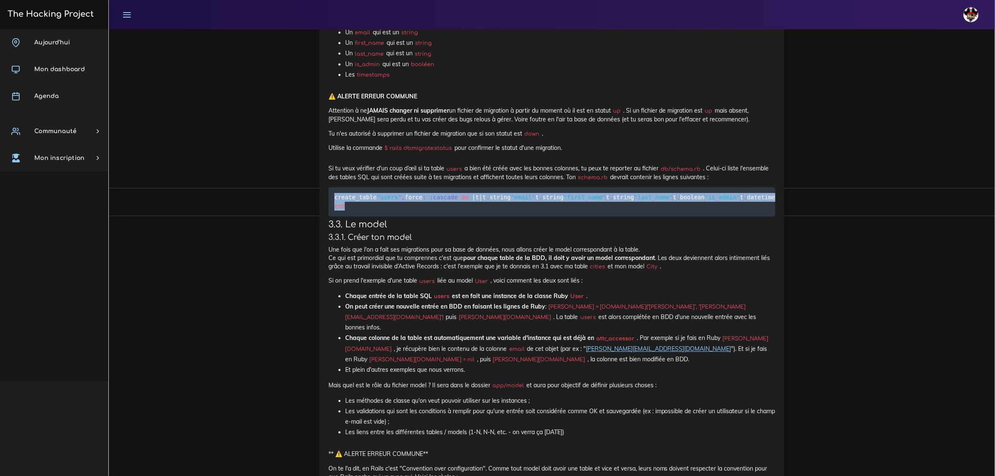
drag, startPoint x: 368, startPoint y: 425, endPoint x: 314, endPoint y: 352, distance: 90.3
click at [394, 216] on pre "create_table "users" , force : :cascade do | t | t . string "email" t . string …" at bounding box center [552, 201] width 447 height 29
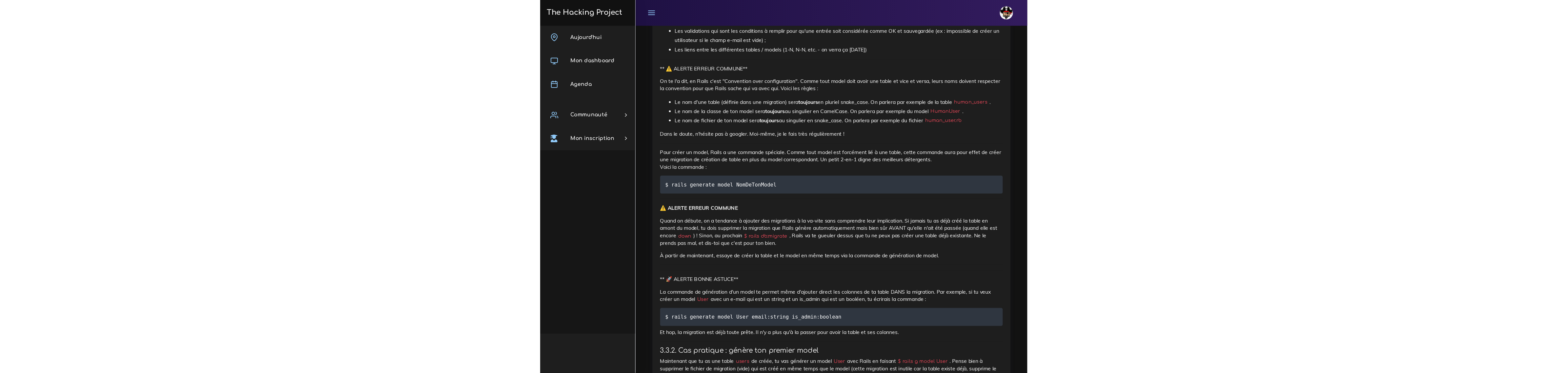
scroll to position [5008, 0]
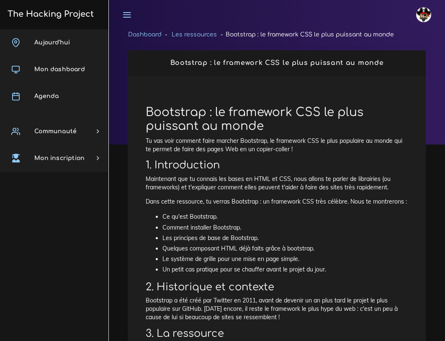
scroll to position [42, 0]
